Goal: Transaction & Acquisition: Purchase product/service

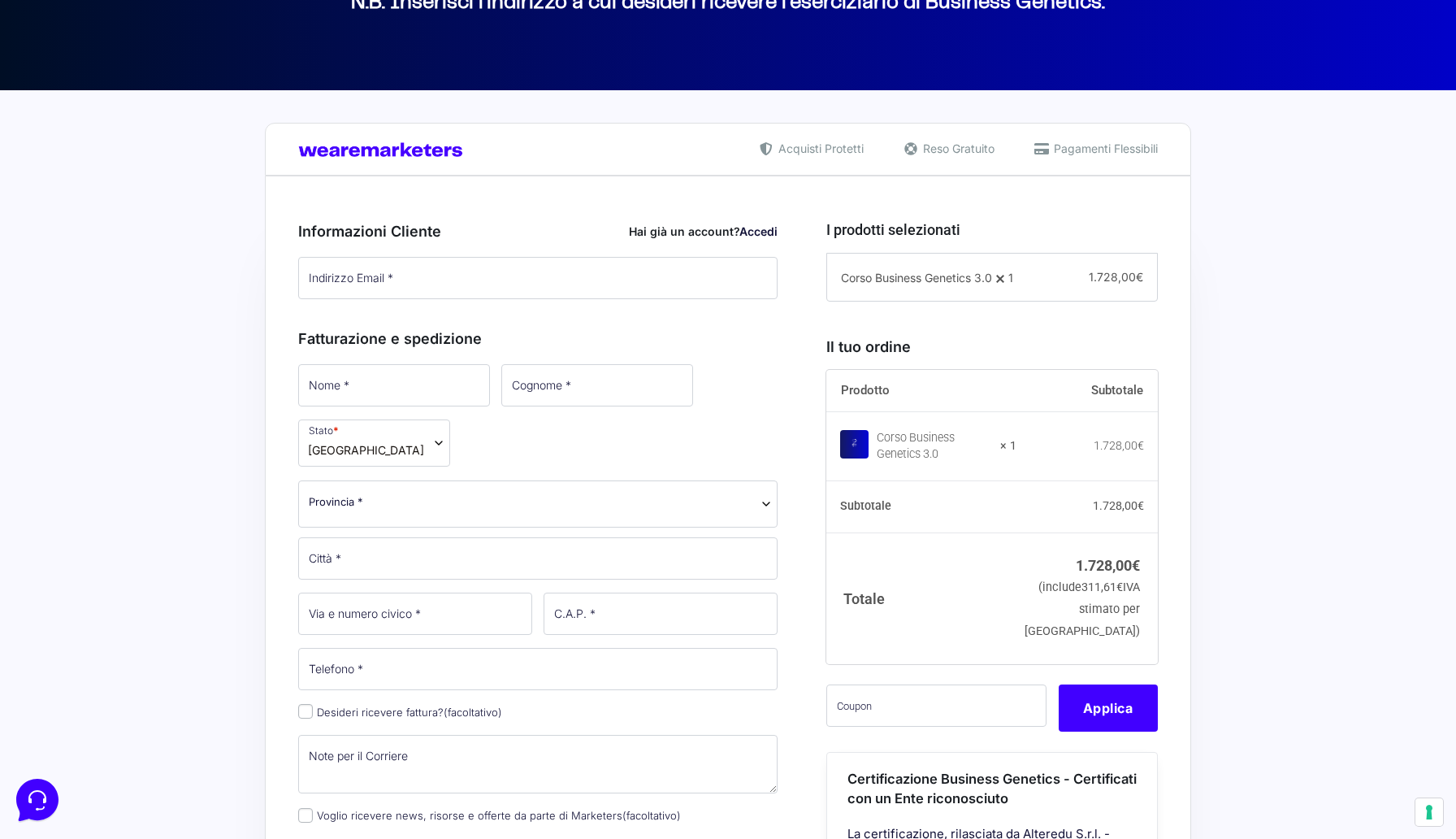
scroll to position [274, 0]
click at [763, 231] on link "Accedi" at bounding box center [759, 230] width 38 height 14
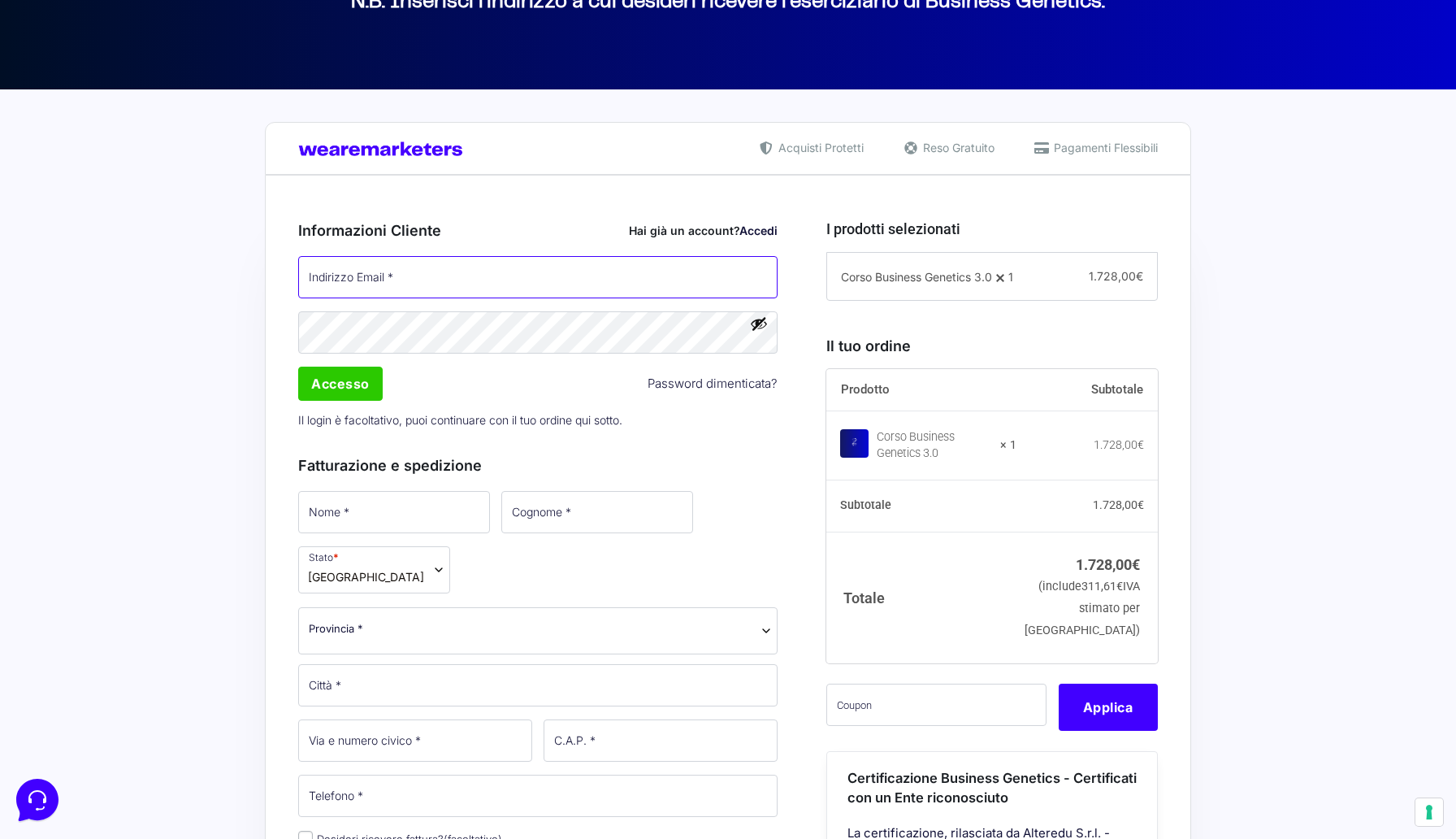
click at [353, 272] on input "Indirizzo Email *" at bounding box center [538, 277] width 480 height 42
type input "[EMAIL_ADDRESS][DOMAIN_NAME]"
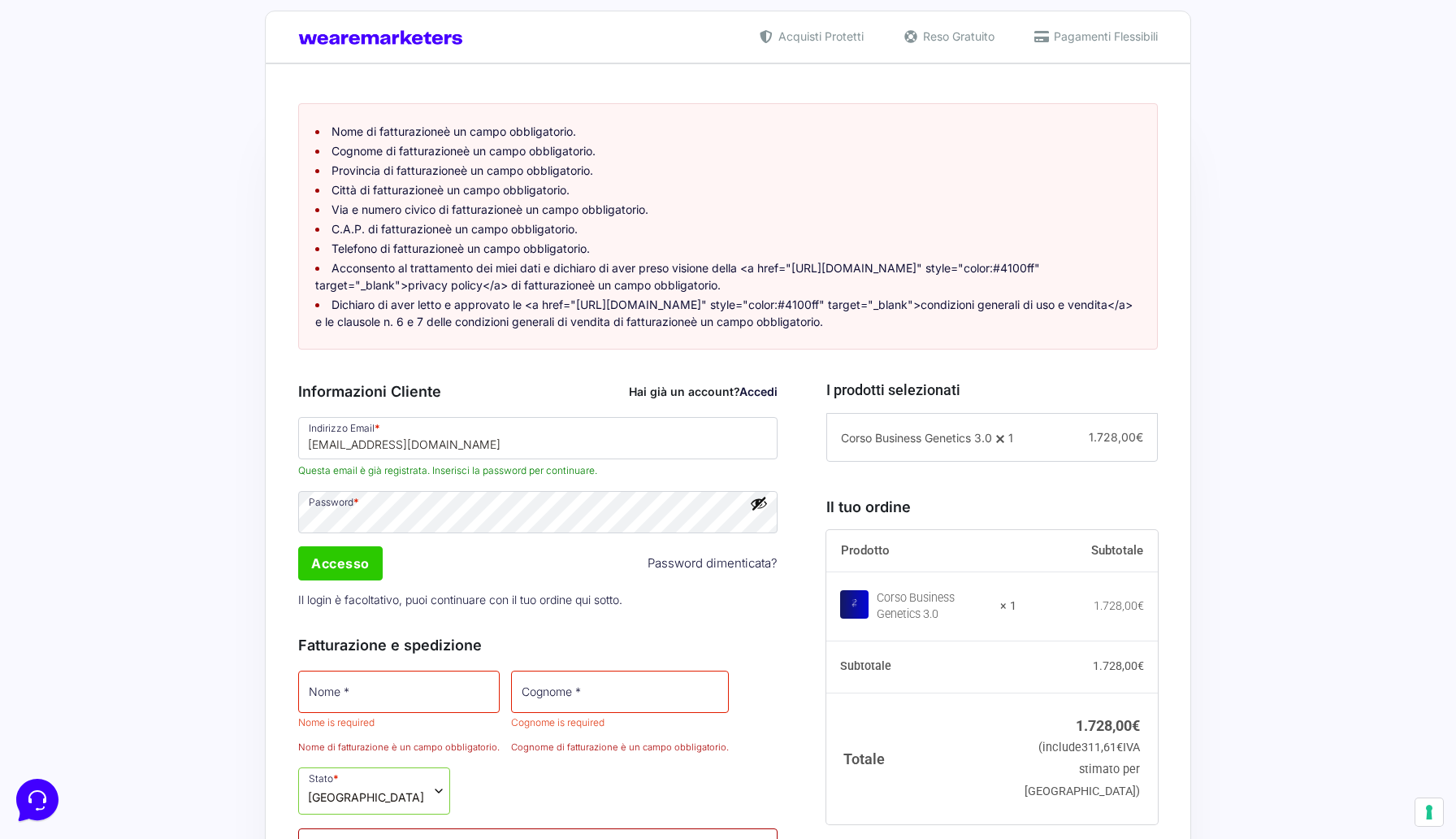
scroll to position [394, 0]
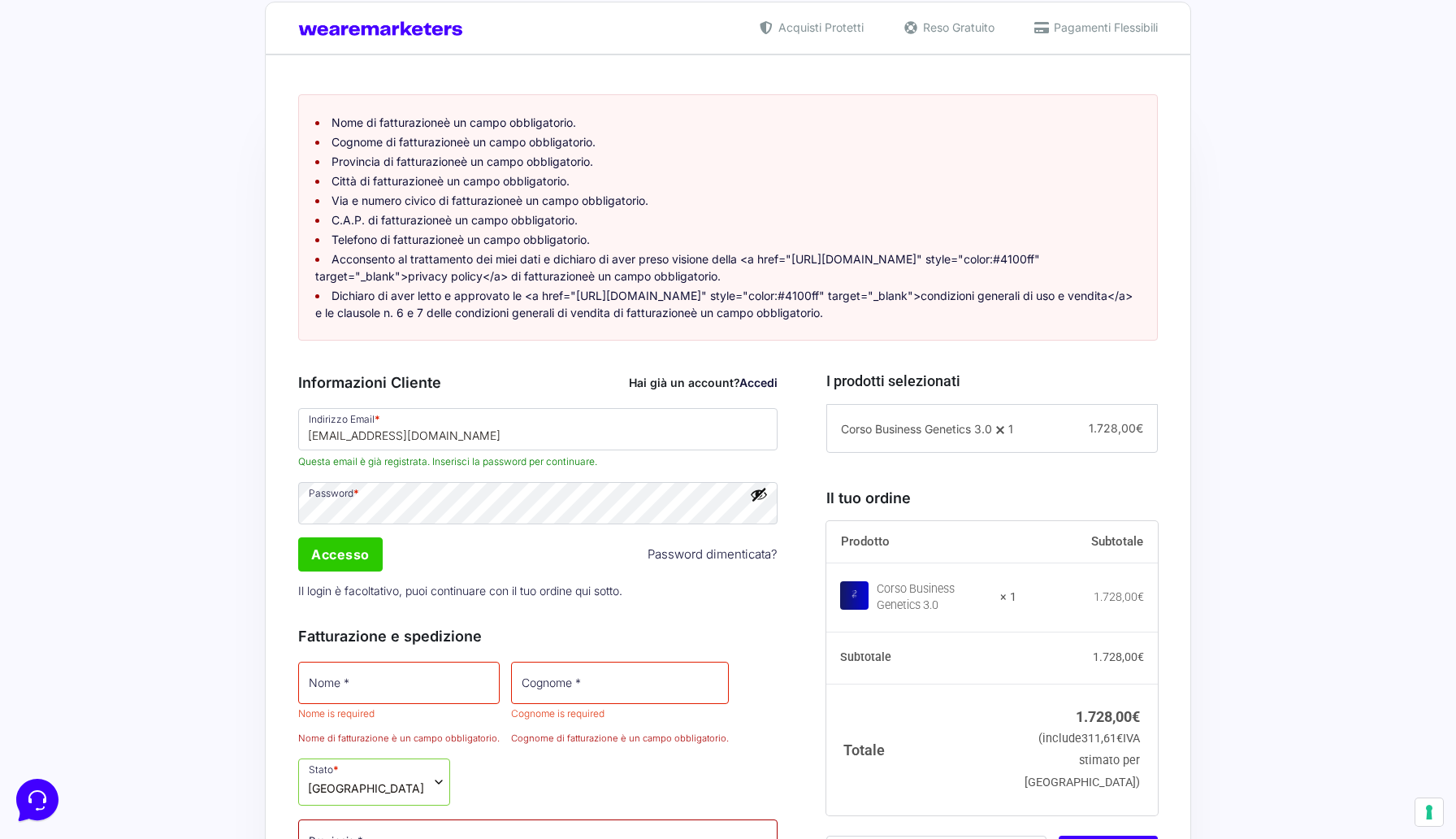
click at [762, 503] on button "Mostra password" at bounding box center [760, 495] width 18 height 18
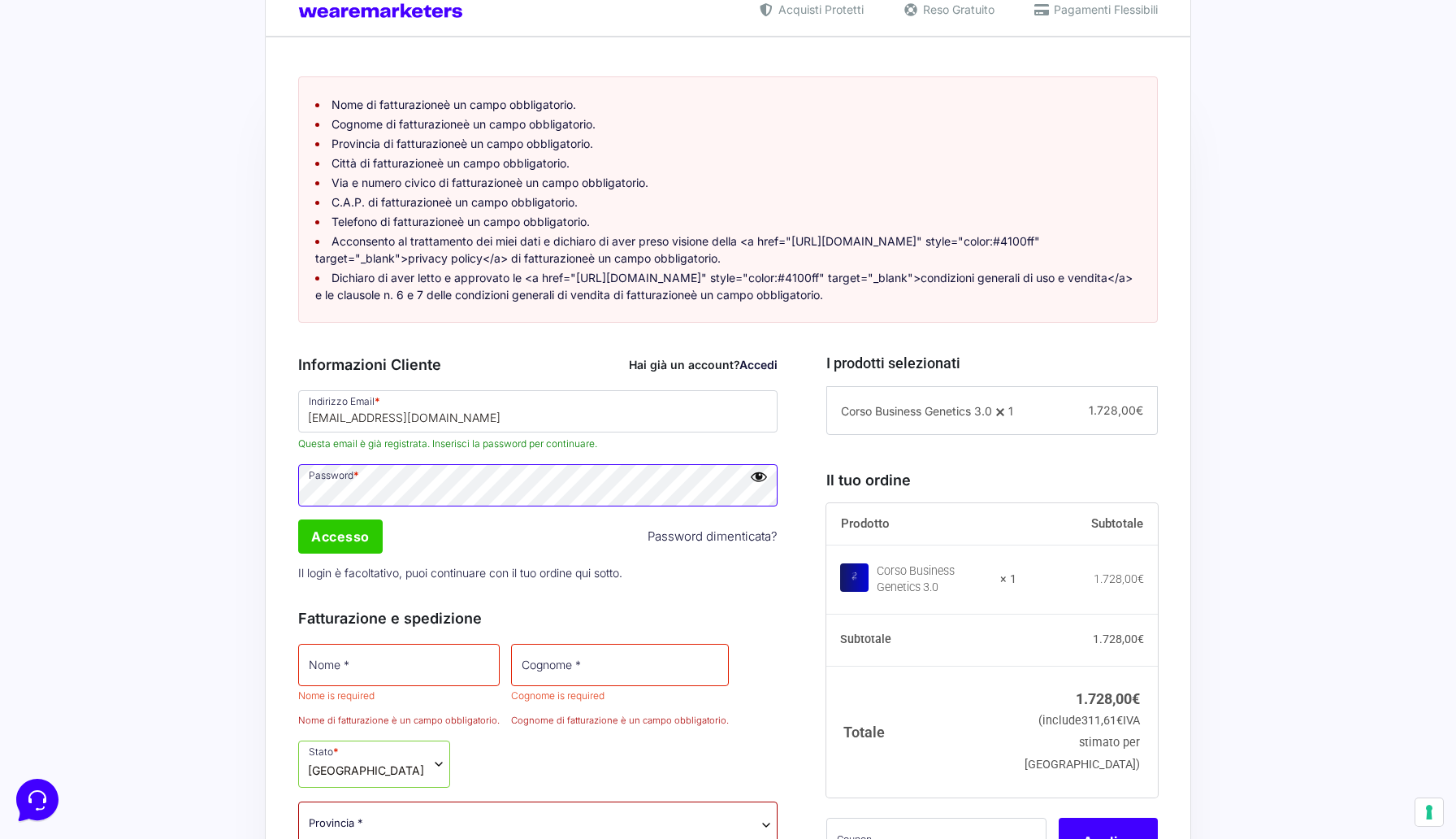
scroll to position [564, 0]
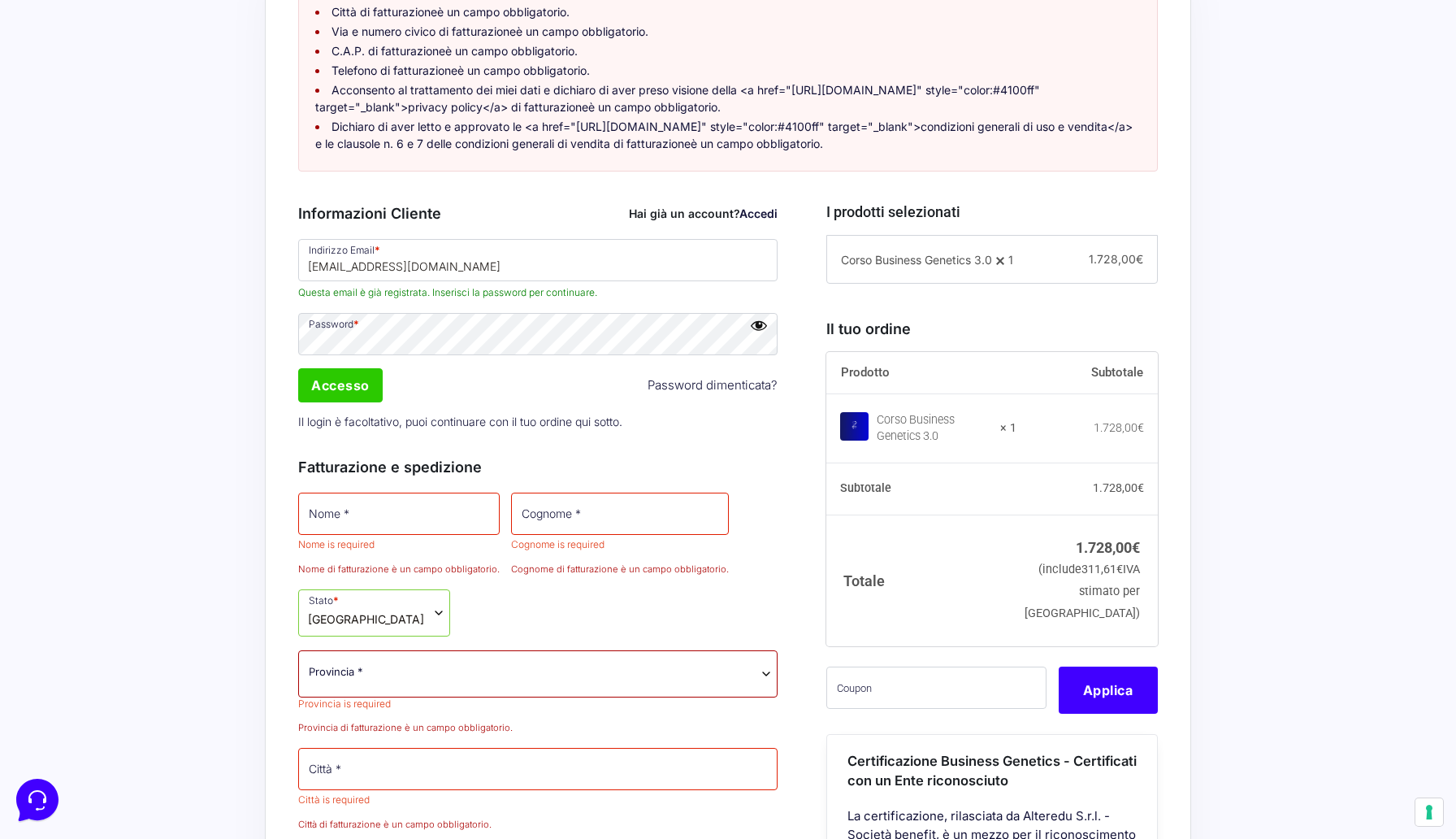
click at [765, 220] on link "Accedi" at bounding box center [759, 213] width 38 height 14
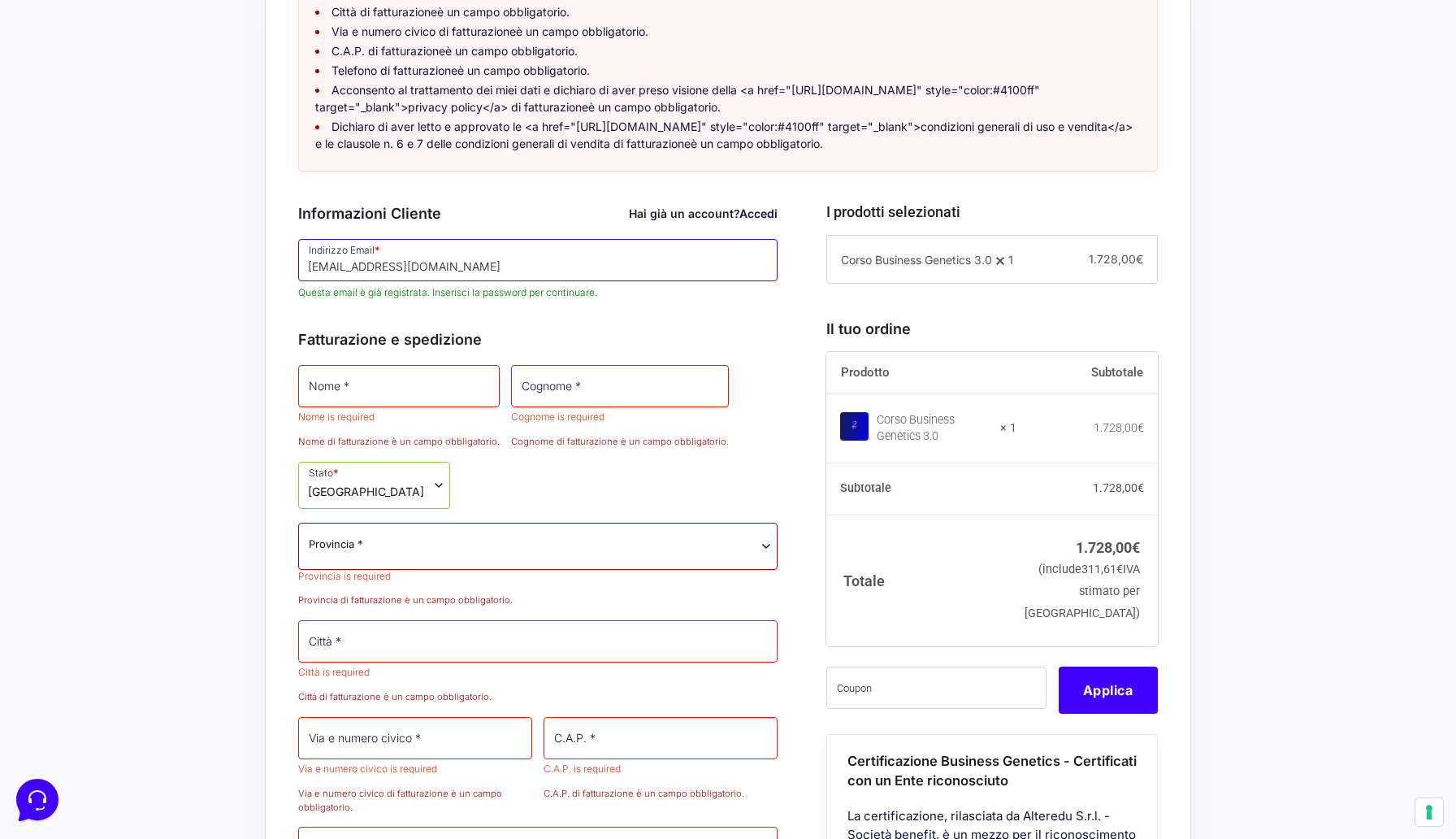
click at [470, 281] on input "[EMAIL_ADDRESS][DOMAIN_NAME]" at bounding box center [538, 260] width 480 height 42
click at [759, 220] on link "Accedi" at bounding box center [759, 213] width 38 height 14
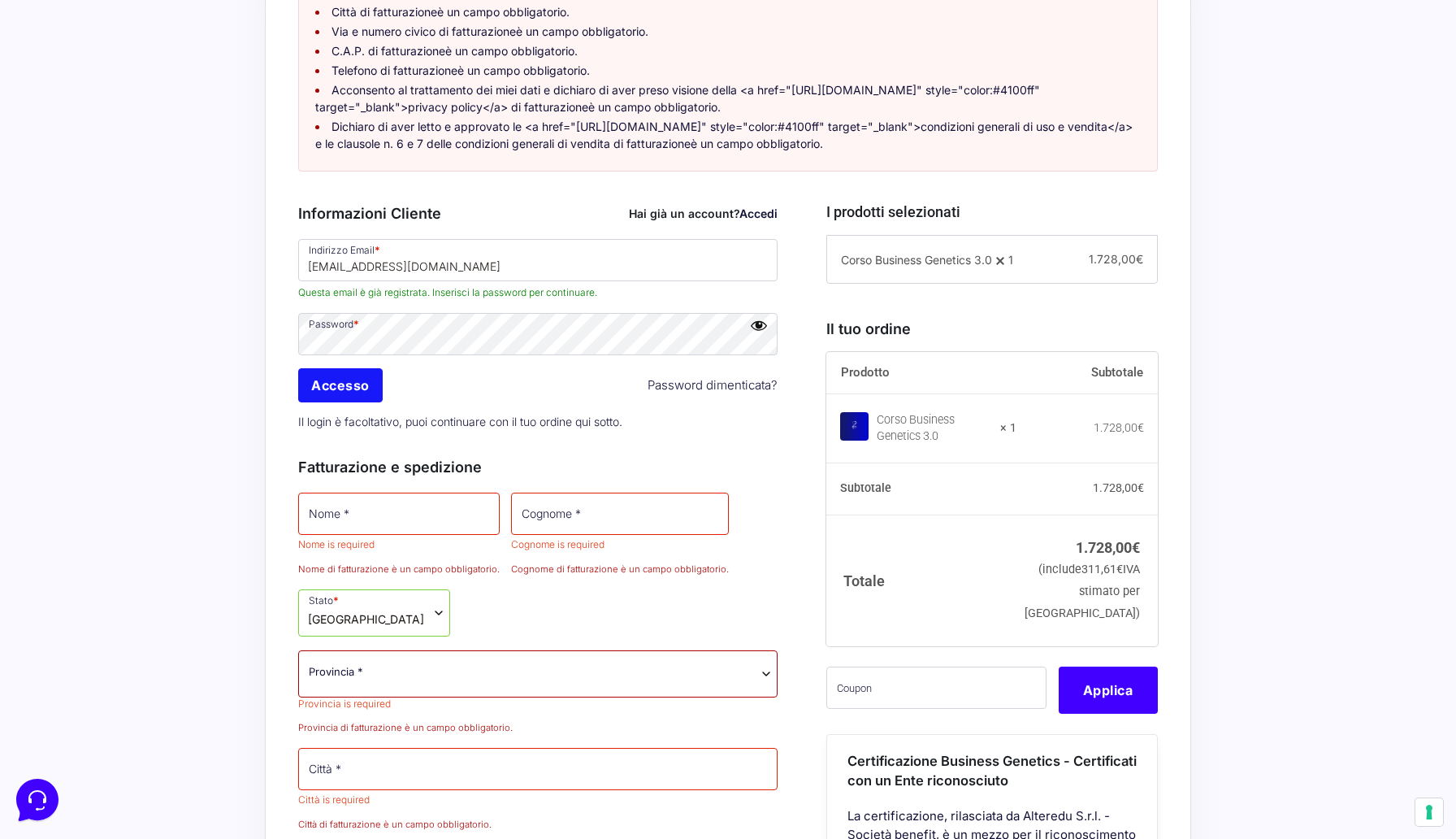
click at [344, 402] on input "Accesso" at bounding box center [341, 385] width 85 height 34
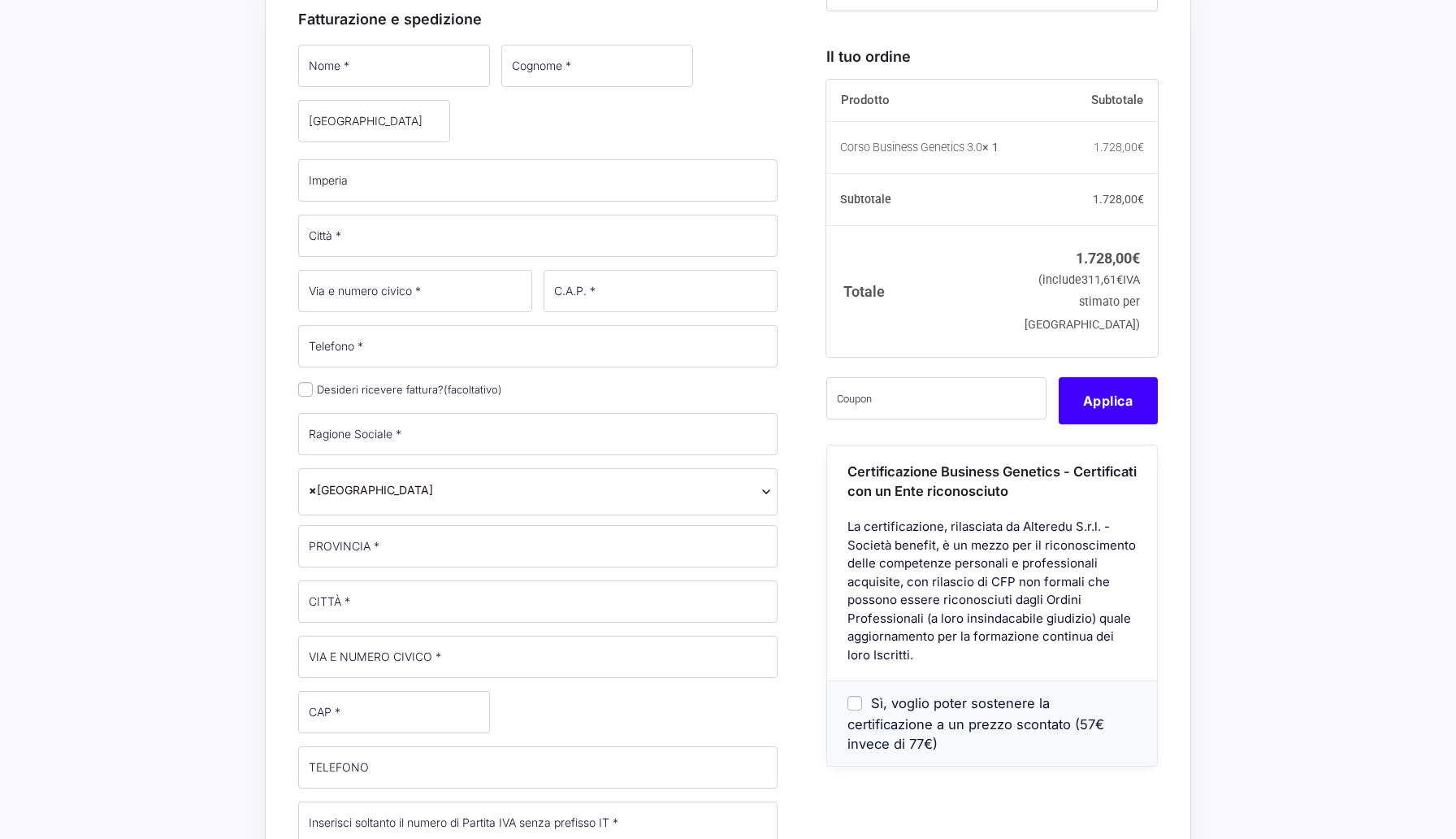
select select
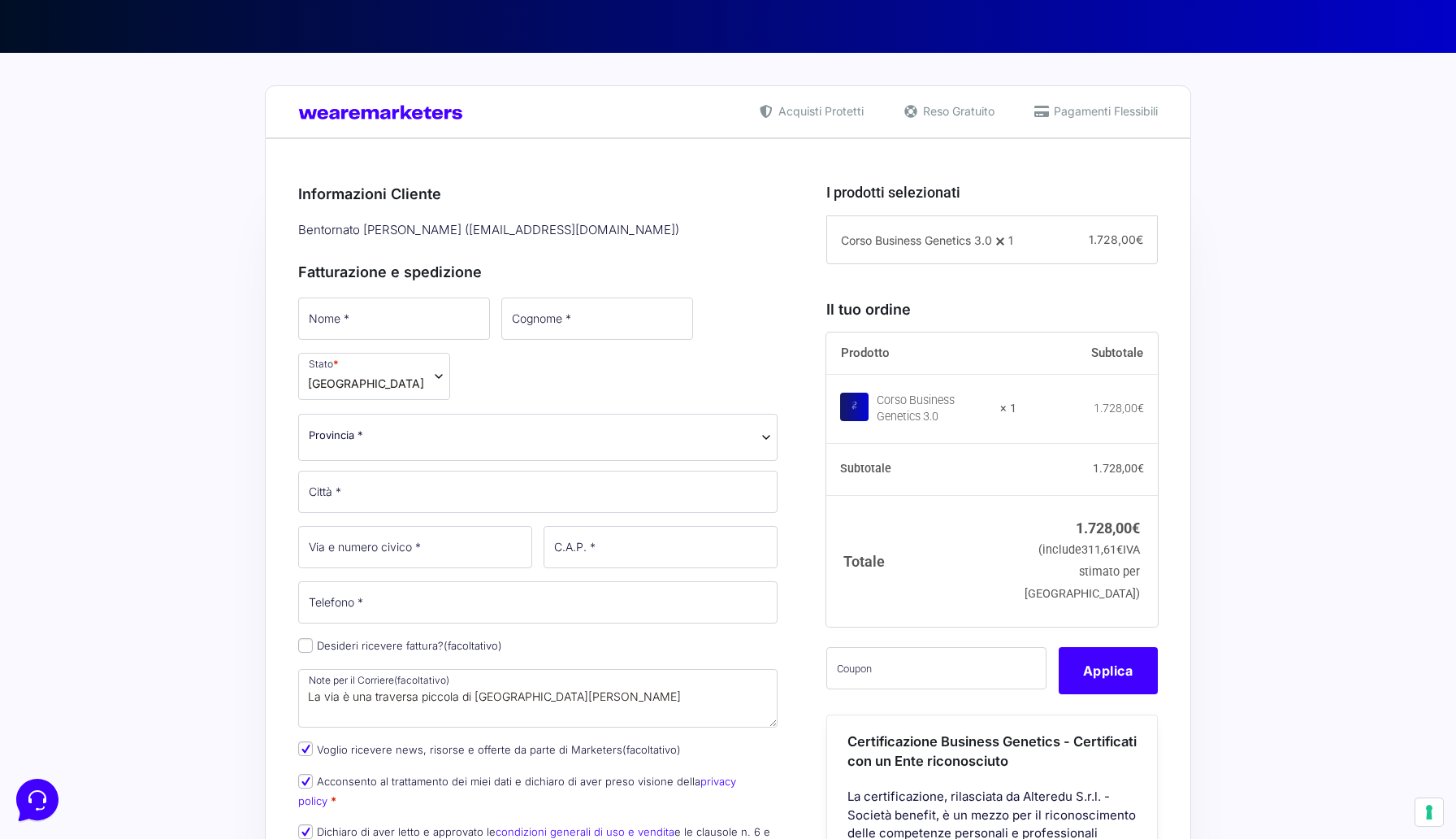
scroll to position [313, 0]
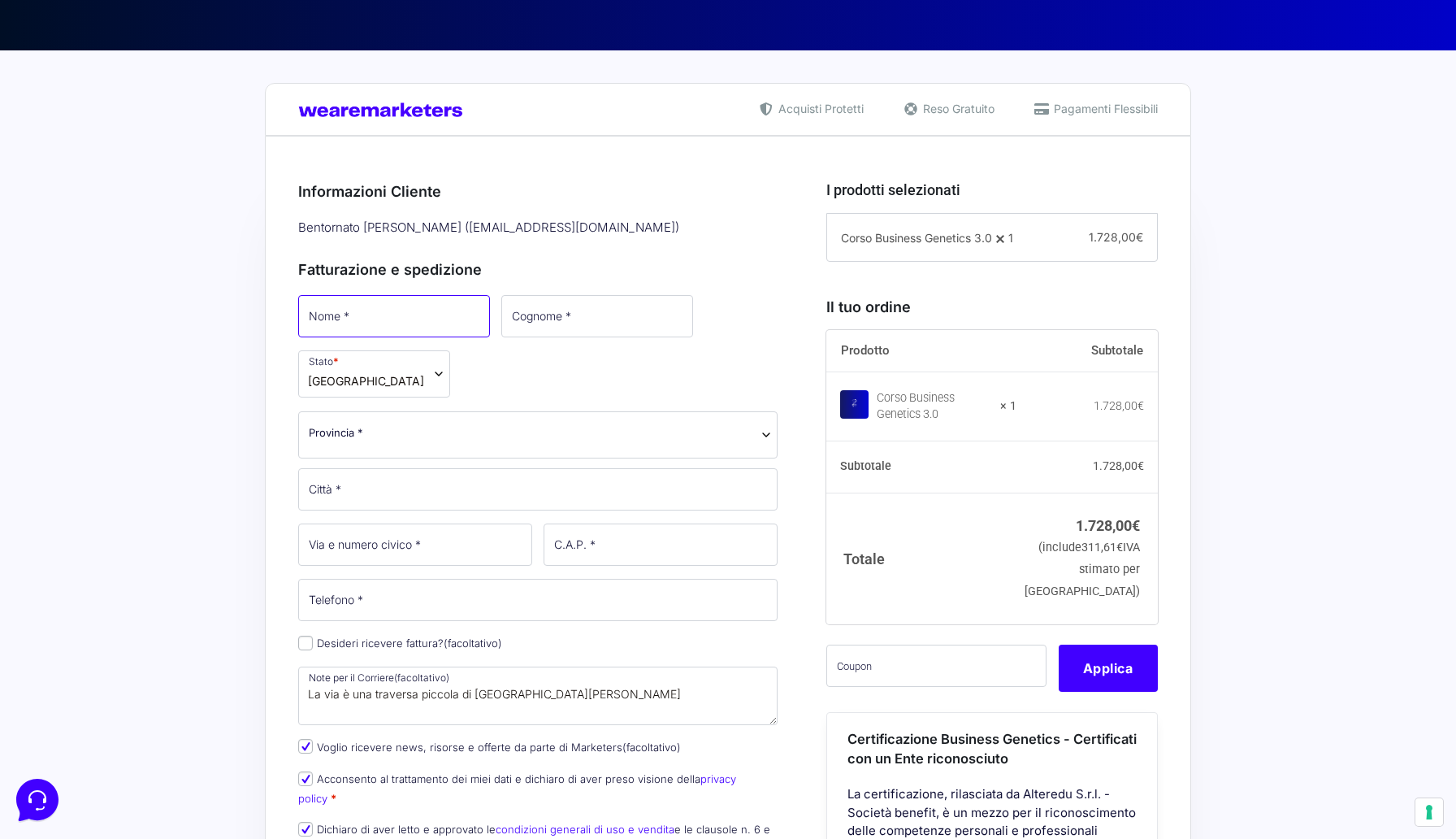
click at [373, 317] on input "Nome *" at bounding box center [394, 316] width 192 height 42
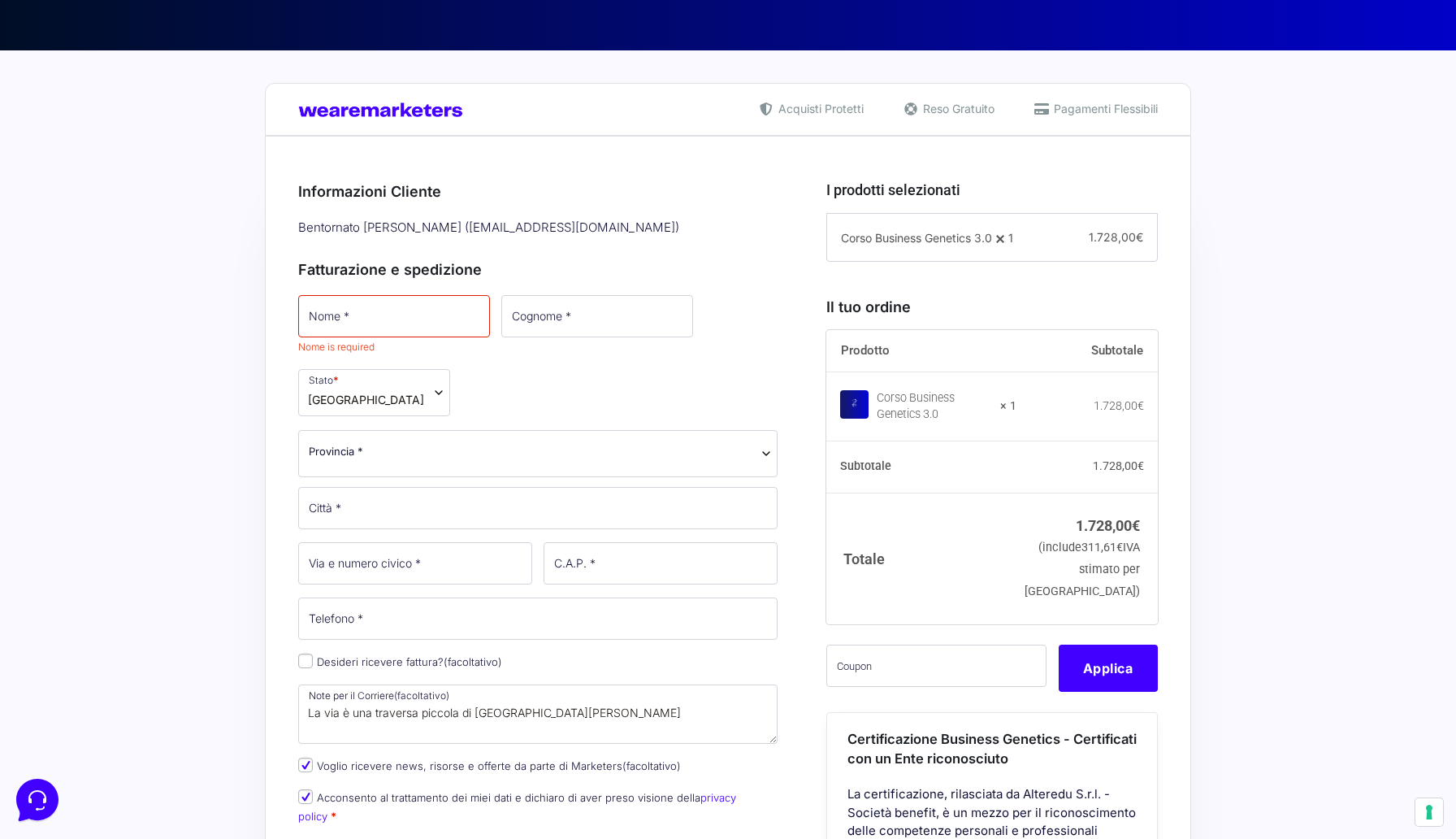
click at [198, 355] on div "Acquisti Protetti Reso Gratuito Pagamenti Flessibili Riepilogo Ordine 1.728,00 …" at bounding box center [728, 844] width 1456 height 1587
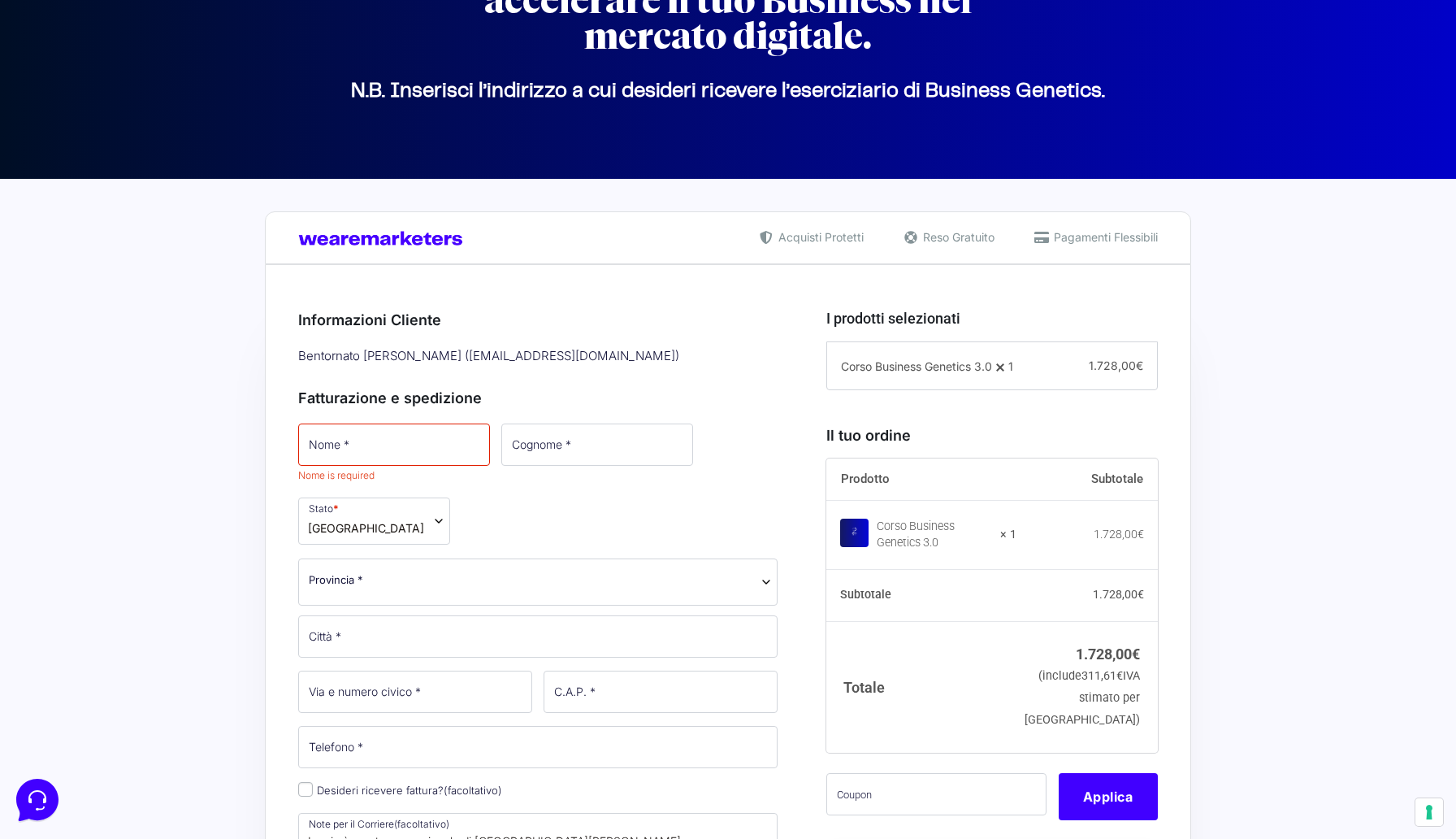
scroll to position [188, 0]
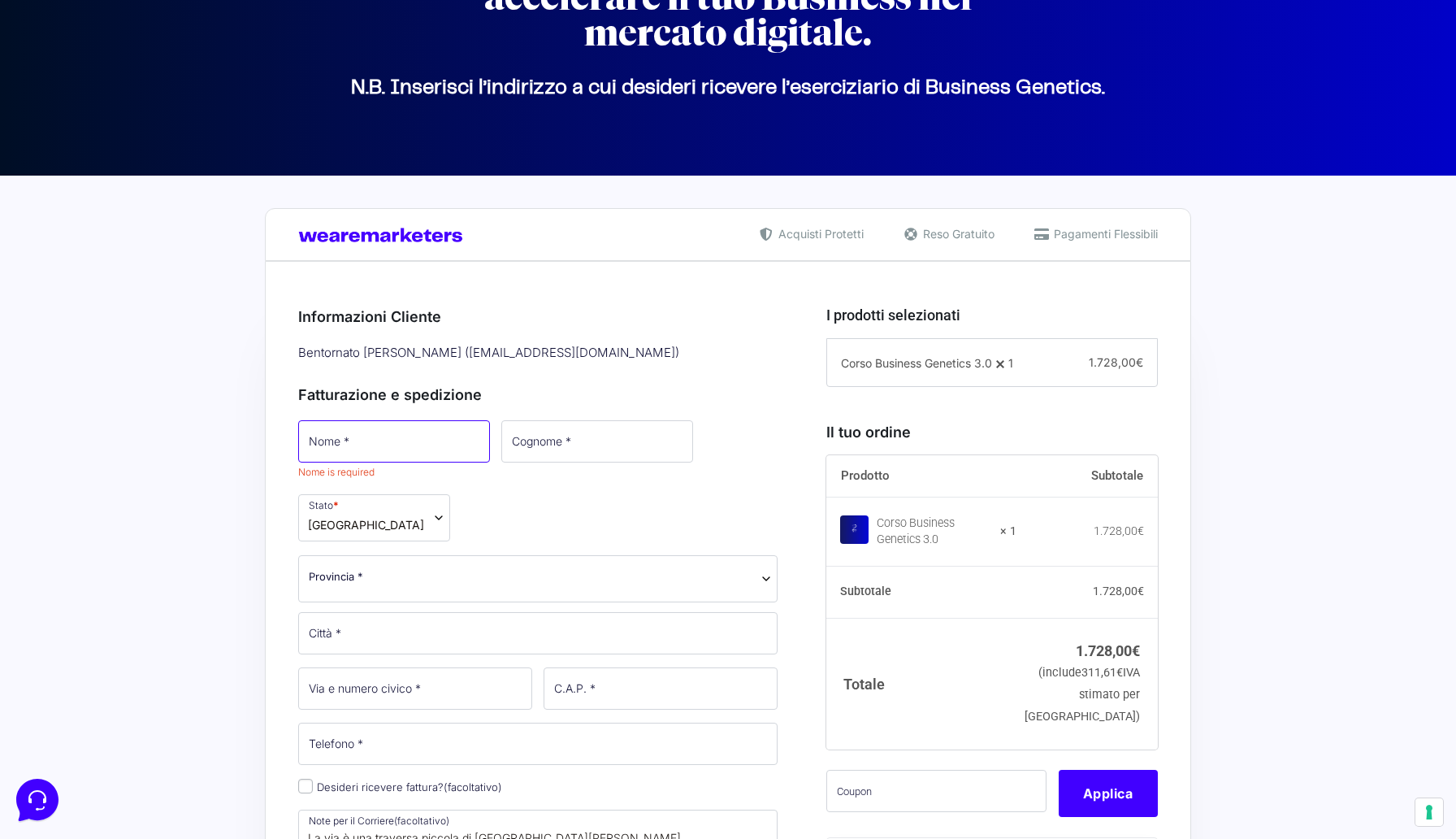
click at [377, 442] on input "Nome *" at bounding box center [394, 442] width 192 height 42
type input "Cristina"
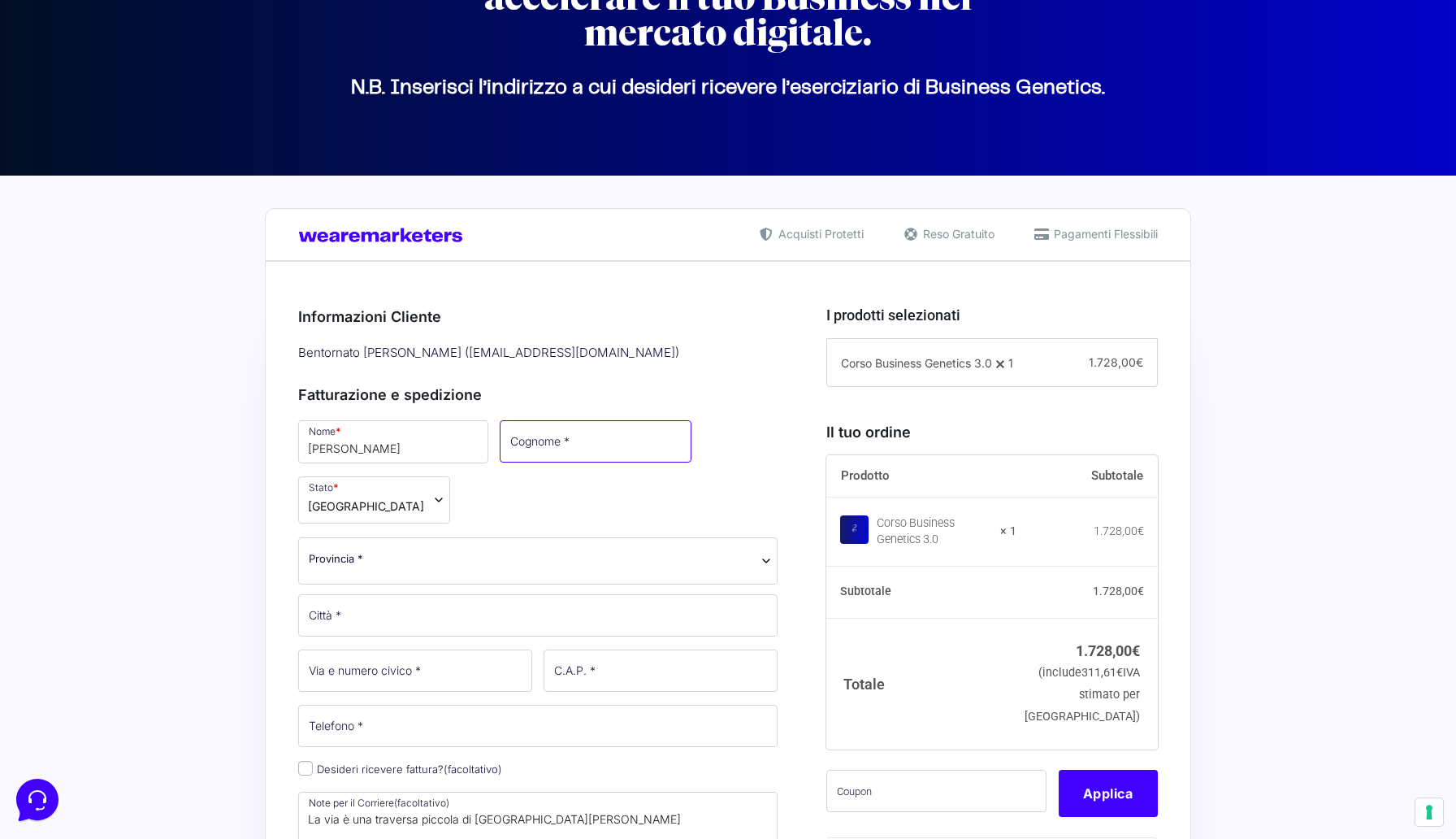
click at [531, 437] on input "Cognome *" at bounding box center [595, 442] width 192 height 42
type input "C"
type input "Catto"
click at [333, 550] on span "Provincia *" at bounding box center [337, 559] width 55 height 17
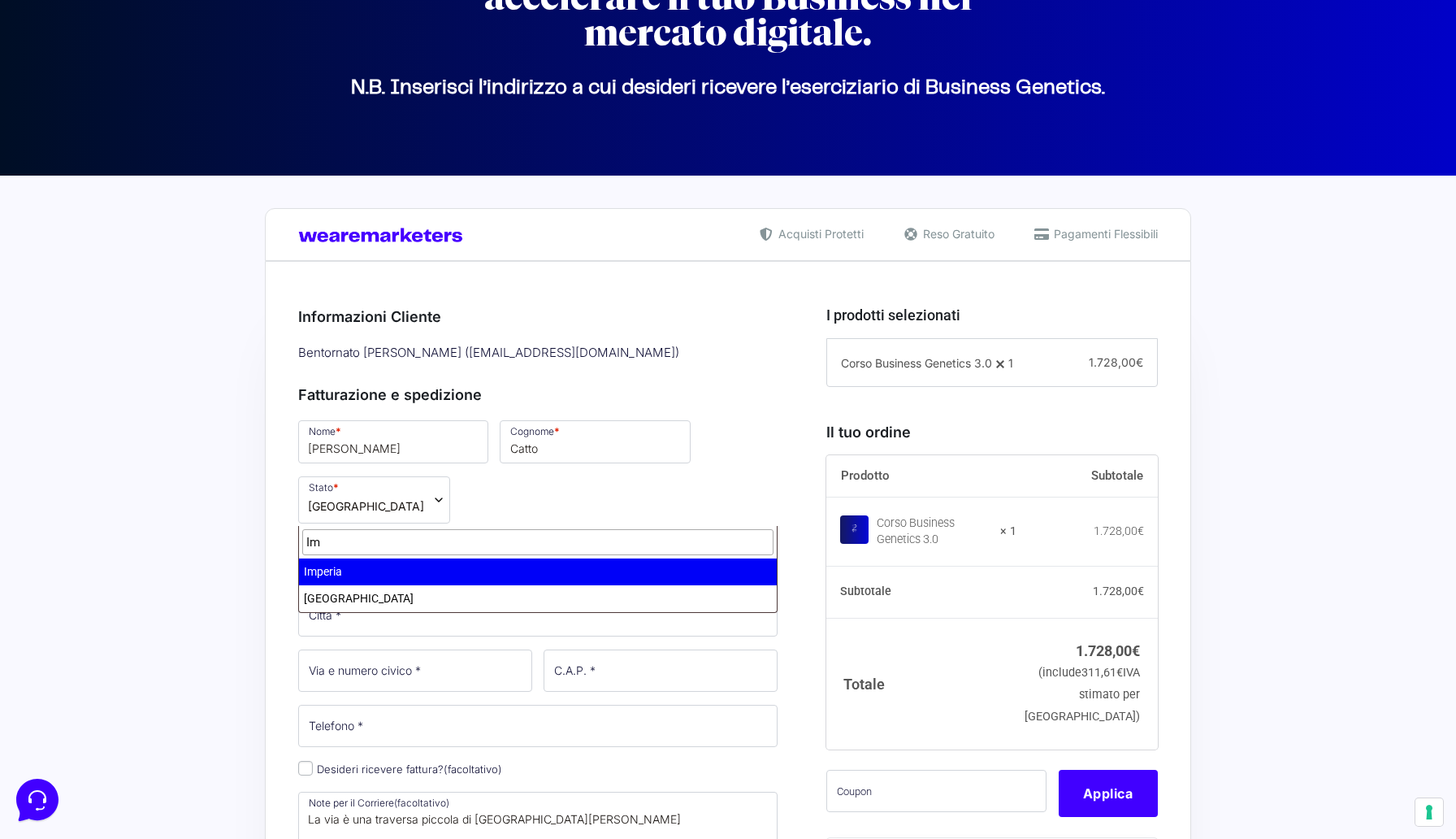
type input "Im"
select select "IM"
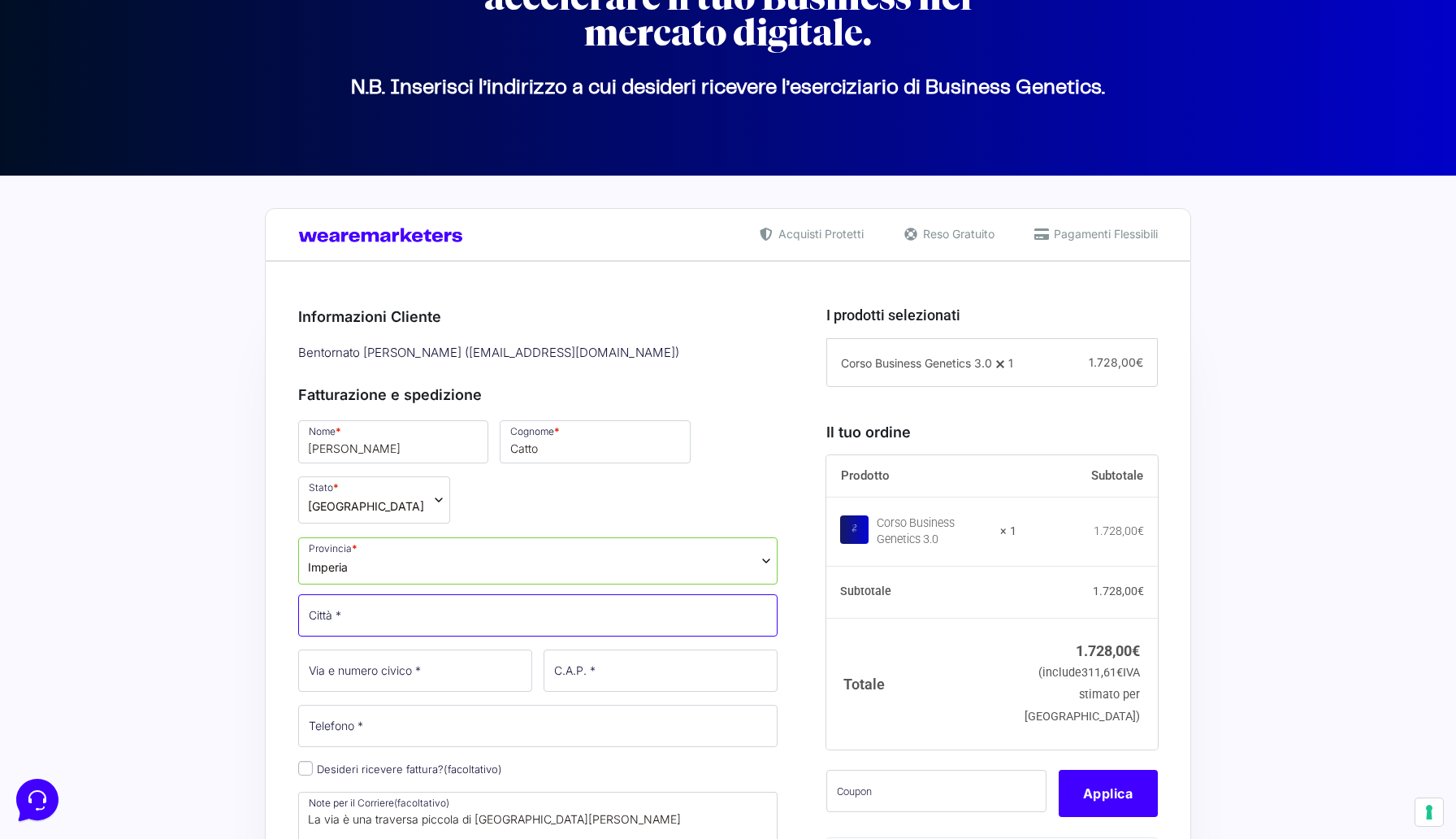
click at [341, 595] on input "Città *" at bounding box center [538, 615] width 480 height 42
type input "Bordighera"
type input "3"
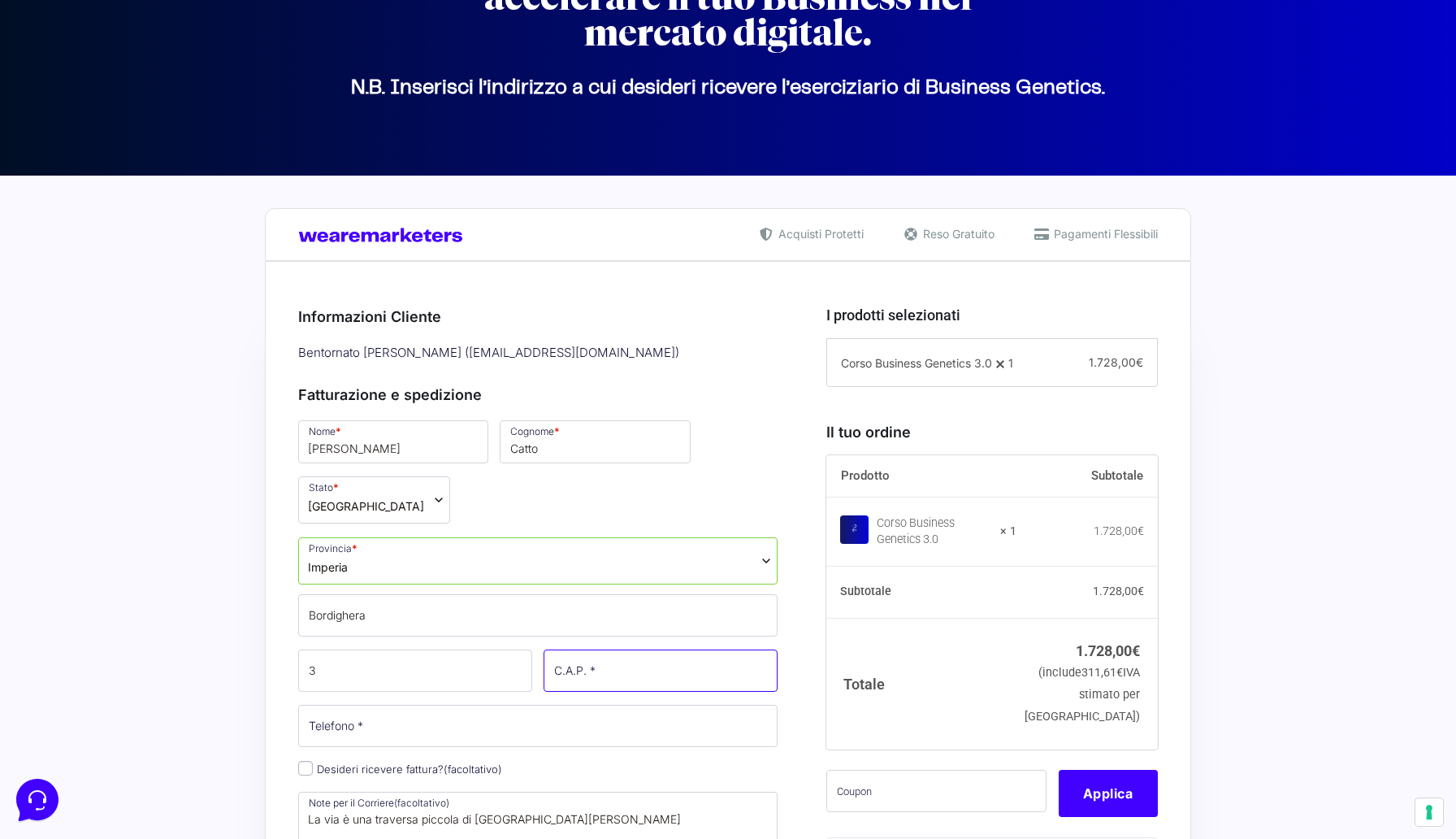
type input "18012"
type input "+393357374572"
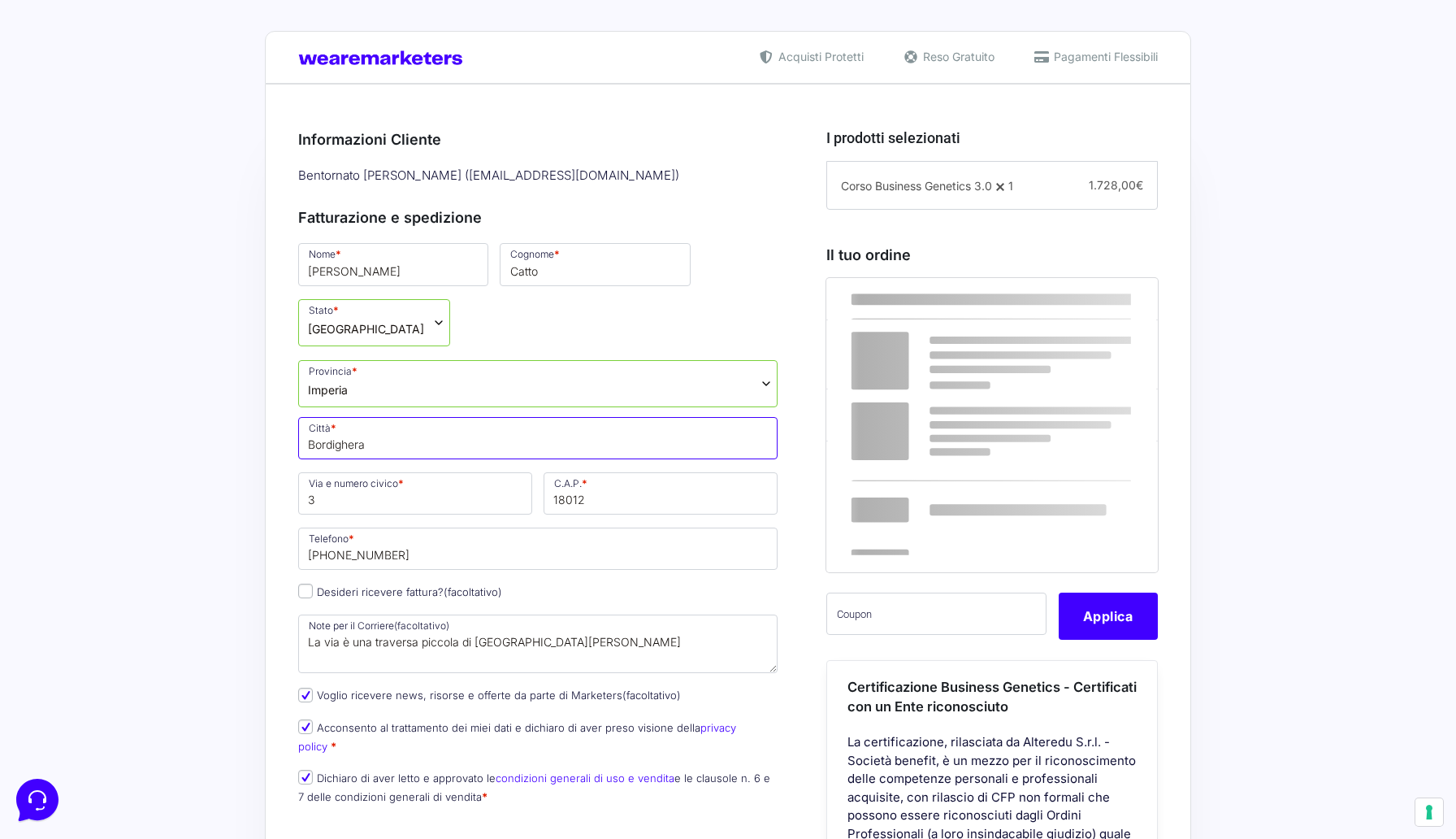
scroll to position [370, 0]
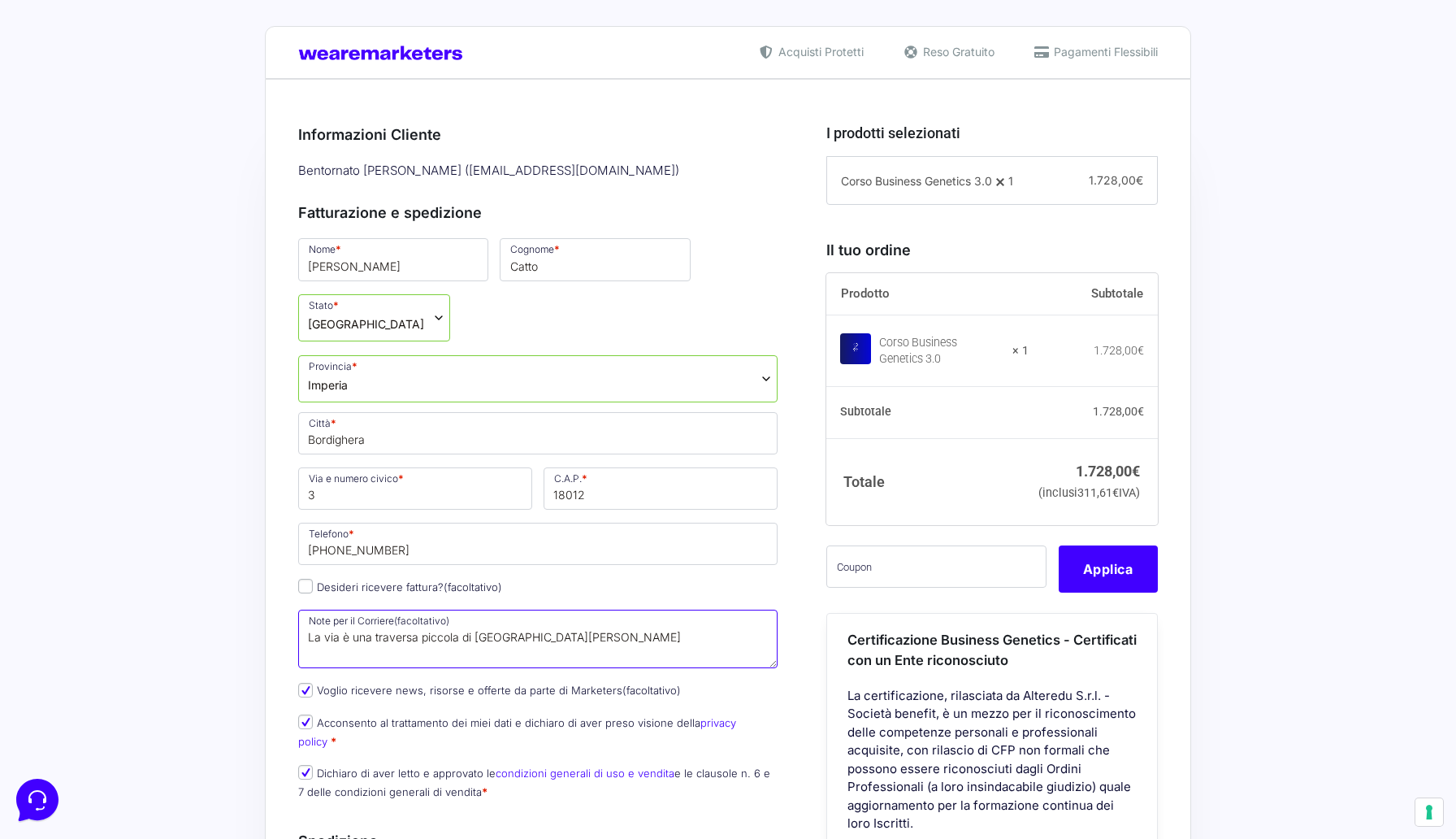
click at [373, 610] on textarea "La via è una traversa piccola di Via Vittorio Veneto" at bounding box center [538, 639] width 480 height 58
drag, startPoint x: 593, startPoint y: 589, endPoint x: 584, endPoint y: 581, distance: 12.0
click at [584, 610] on textarea "La via è una traversa piccola di Via Vittorio Veneto" at bounding box center [538, 639] width 480 height 58
click at [460, 610] on textarea "La via è una traversa piccola di Via Vittorio Veneto" at bounding box center [538, 639] width 480 height 58
click at [490, 610] on textarea "La via è una traversa piccola di Via Vittorio Veneto" at bounding box center [538, 639] width 480 height 58
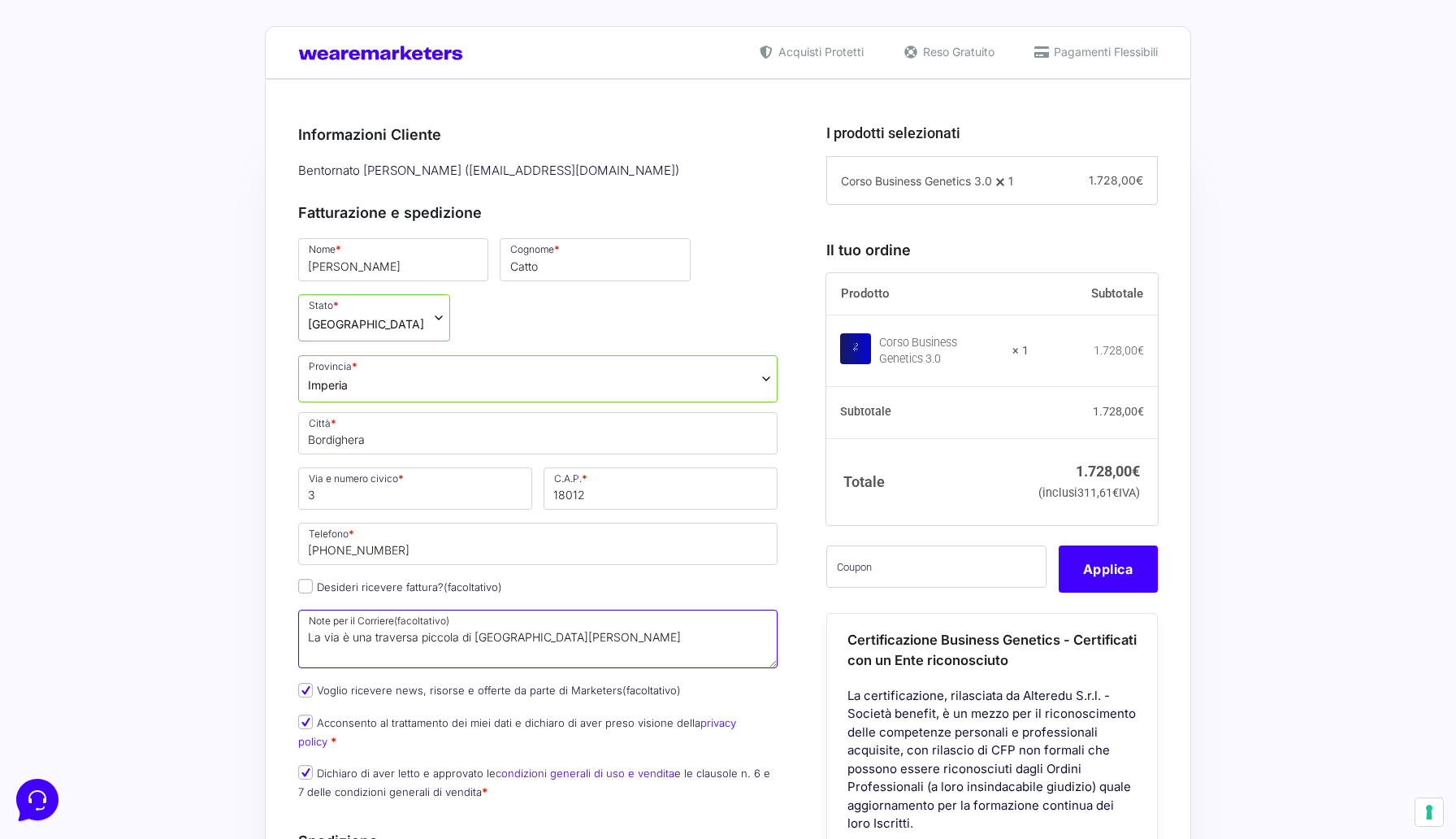
click at [457, 610] on textarea "La via è una traversa piccola di Via Vittorio Veneto" at bounding box center [538, 639] width 480 height 58
drag, startPoint x: 457, startPoint y: 581, endPoint x: 445, endPoint y: 581, distance: 12.0
click at [445, 610] on textarea "La via è una traversa piccola di Via Vittorio Veneto" at bounding box center [538, 639] width 480 height 58
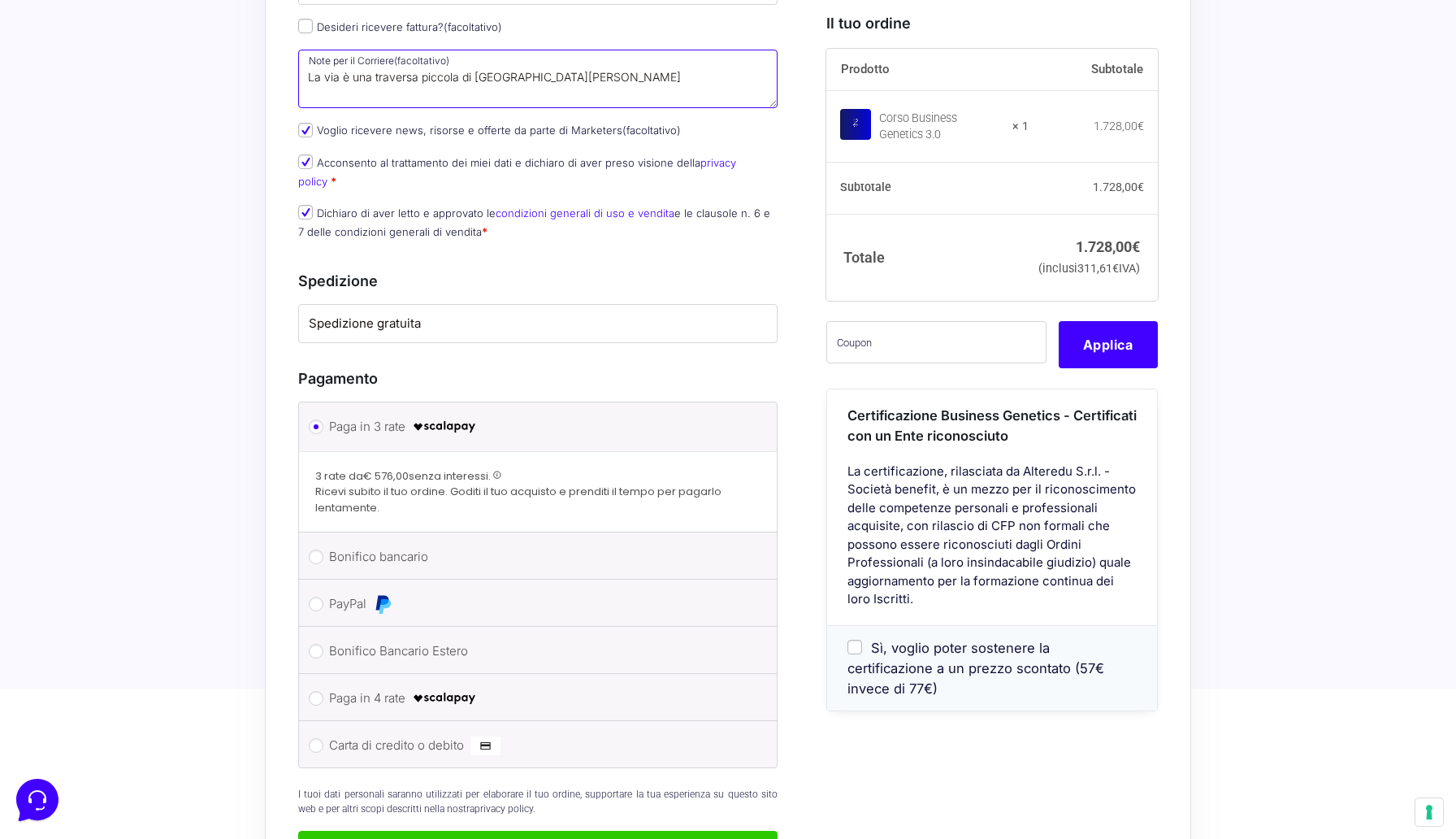
scroll to position [935, 0]
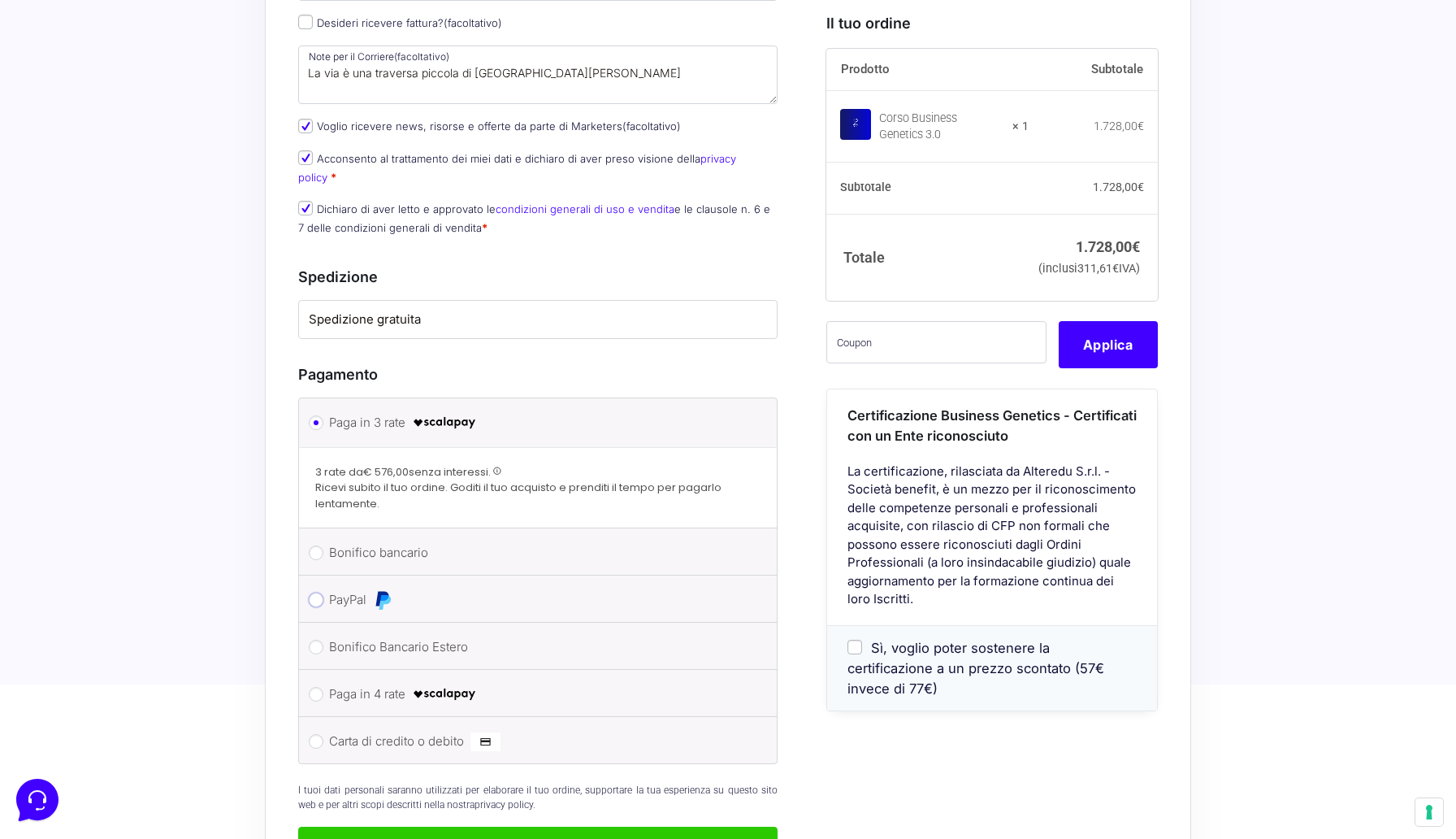
click at [314, 593] on input "PayPal" at bounding box center [317, 600] width 15 height 15
radio input "true"
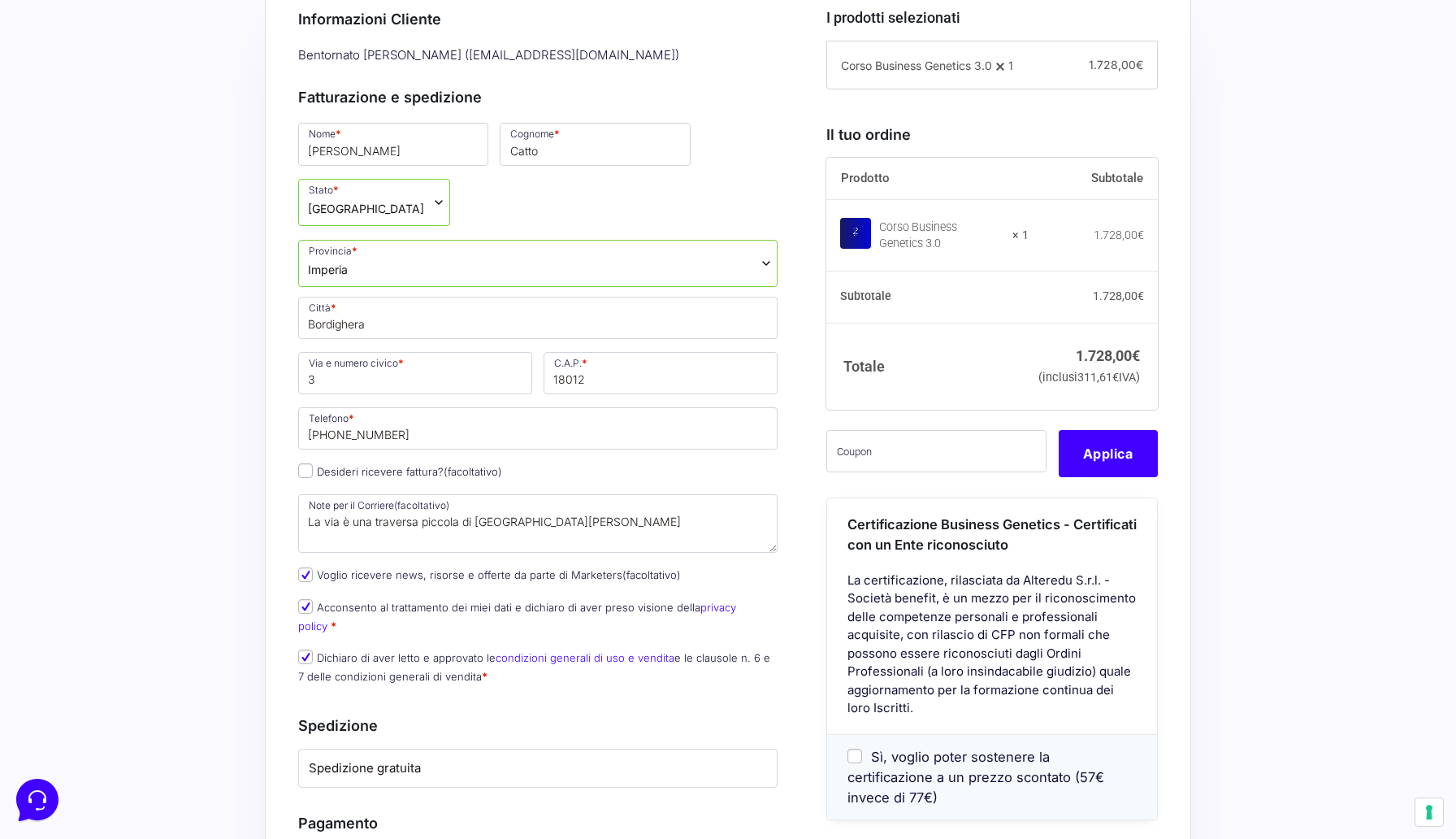
scroll to position [0, 0]
